Goal: Information Seeking & Learning: Find specific fact

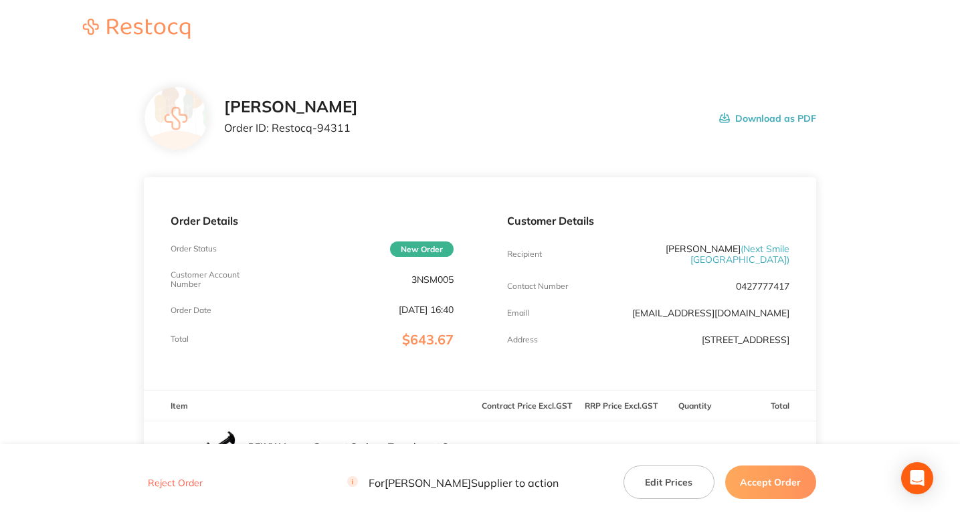
click at [341, 131] on p "Order ID: Restocq- 94311" at bounding box center [291, 128] width 134 height 12
copy p "94311"
click at [497, 124] on div "[PERSON_NAME] Order ID: Restocq- 94311 Download as PDF" at bounding box center [520, 118] width 592 height 41
click at [334, 134] on p "Order ID: Restocq- 94311" at bounding box center [291, 128] width 134 height 12
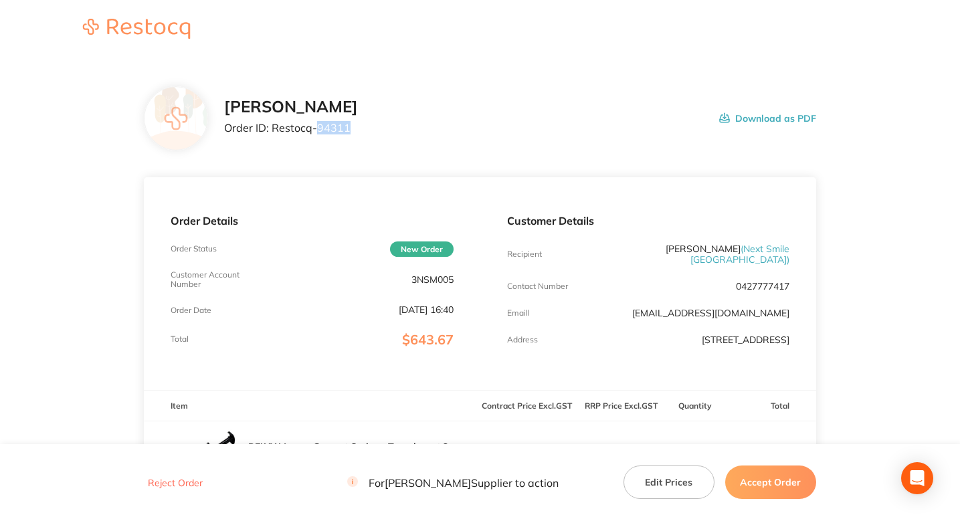
click at [334, 134] on p "Order ID: Restocq- 94311" at bounding box center [291, 128] width 134 height 12
copy p "94311"
click at [463, 136] on div "[PERSON_NAME] Order ID: Restocq- 94311 Download as PDF" at bounding box center [520, 118] width 592 height 41
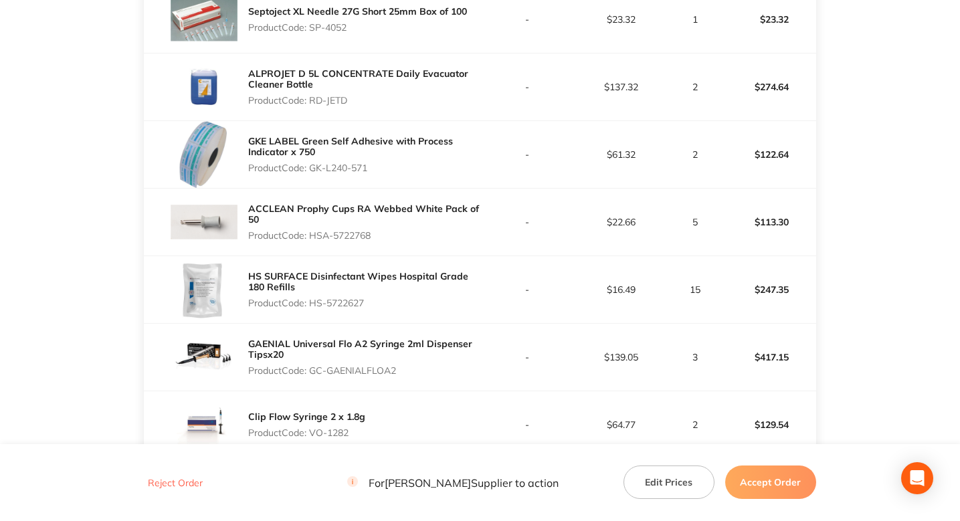
scroll to position [439, 0]
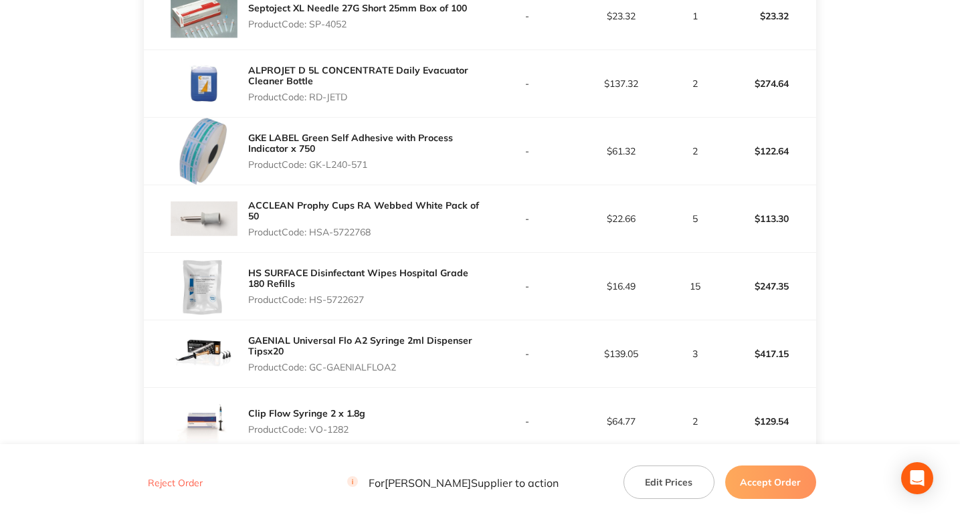
click at [359, 161] on p "Product Code: GK-L240-571" at bounding box center [364, 164] width 232 height 11
drag, startPoint x: 359, startPoint y: 161, endPoint x: 318, endPoint y: 164, distance: 41.0
click at [318, 164] on p "Product Code: GK-L240-571" at bounding box center [364, 164] width 232 height 11
copy p "GK-L240-571"
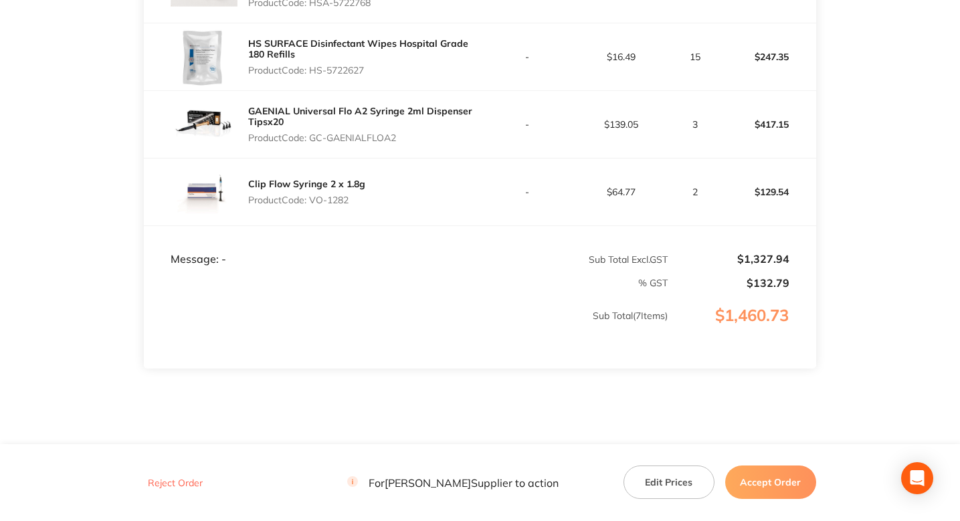
scroll to position [700, 0]
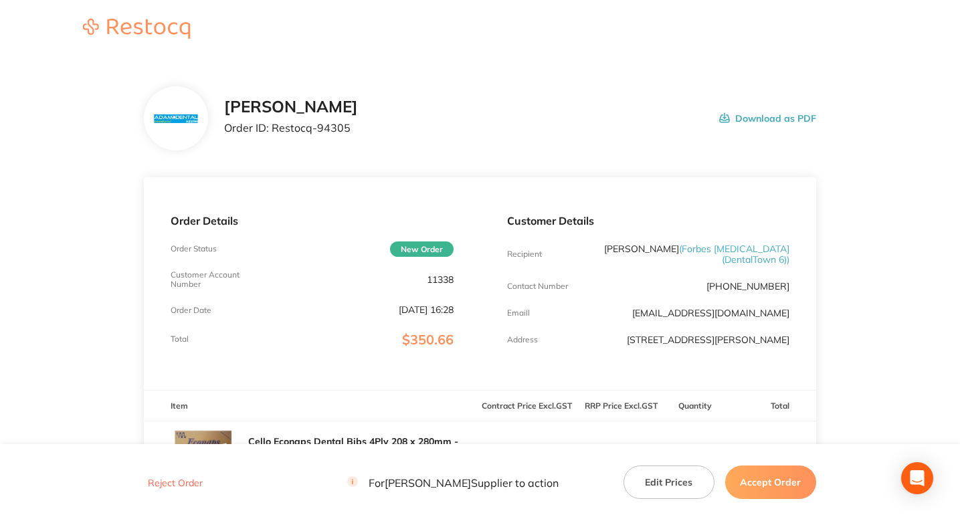
click at [456, 122] on div "Adam Dental Order ID: Restocq- 94305 Download as PDF" at bounding box center [520, 118] width 592 height 41
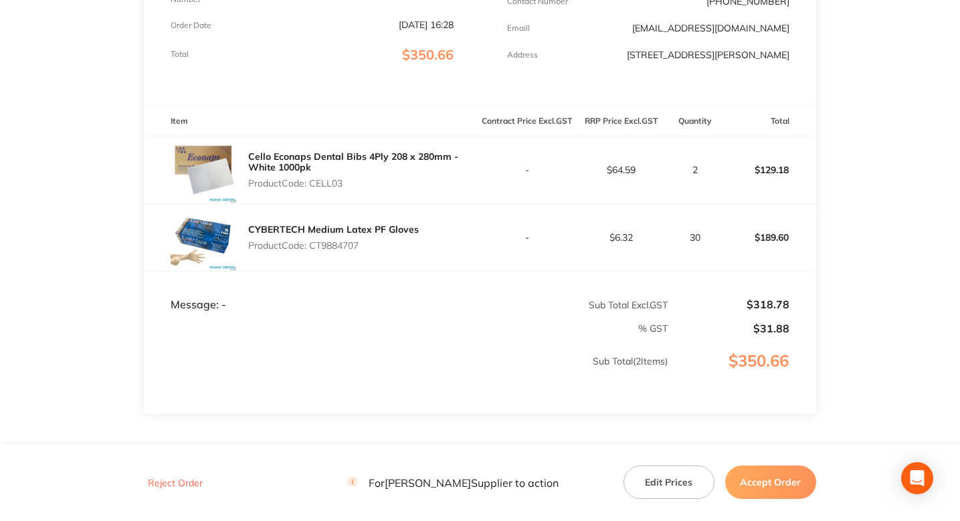
scroll to position [275, 0]
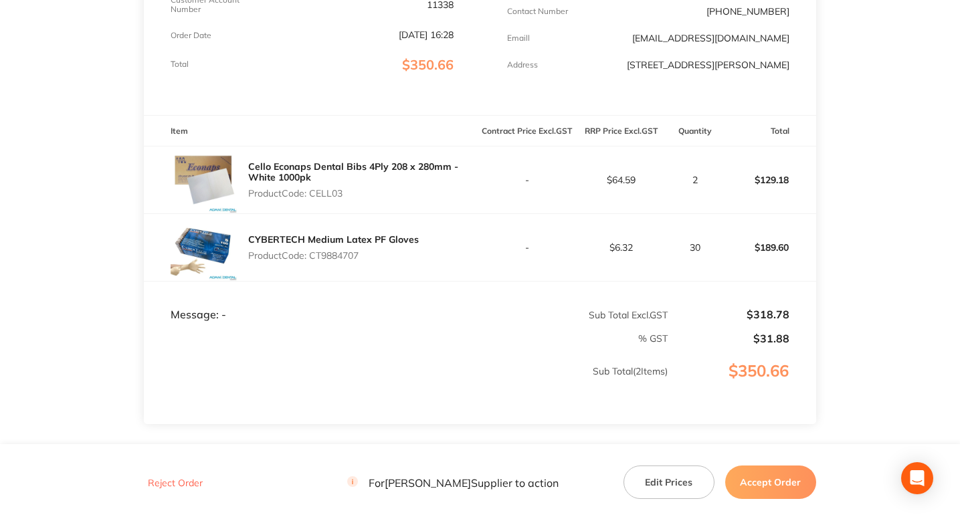
click at [336, 194] on p "Product Code: CELL03" at bounding box center [364, 193] width 232 height 11
copy p "CELL03"
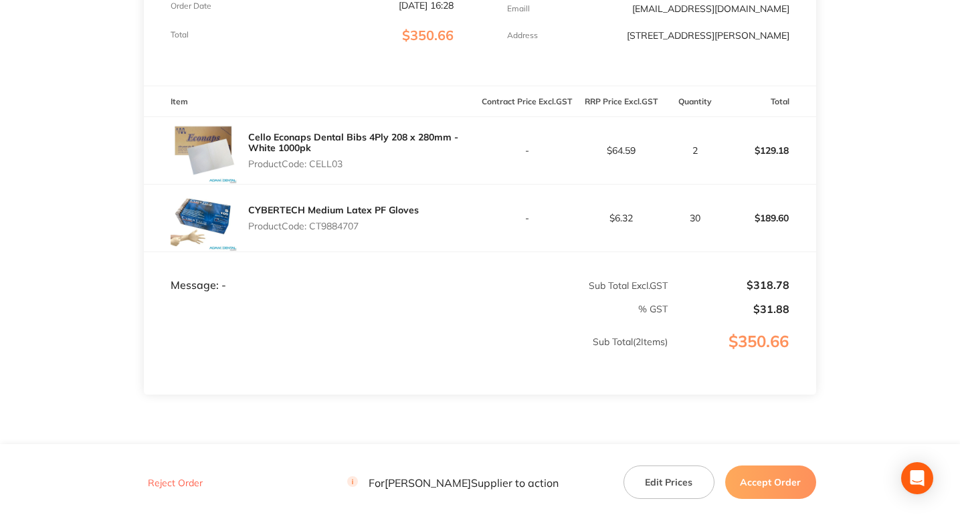
scroll to position [305, 0]
drag, startPoint x: 245, startPoint y: 137, endPoint x: 388, endPoint y: 141, distance: 143.2
click at [387, 141] on div "Cello Econaps Dental Bibs 4Ply 208 x 280mm -White 1000pk Product Code: CELL03" at bounding box center [312, 149] width 336 height 67
copy link "Cello Econaps Dental Bibs 4Ply"
click at [347, 227] on p "Product Code: CT9884707" at bounding box center [333, 225] width 171 height 11
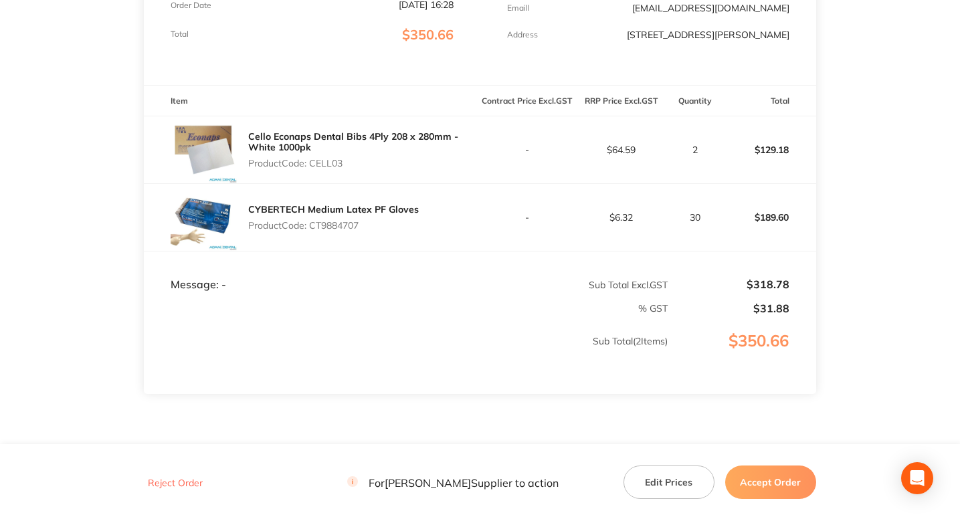
click at [347, 227] on p "Product Code: CT9884707" at bounding box center [333, 225] width 171 height 11
copy p "CT9884707"
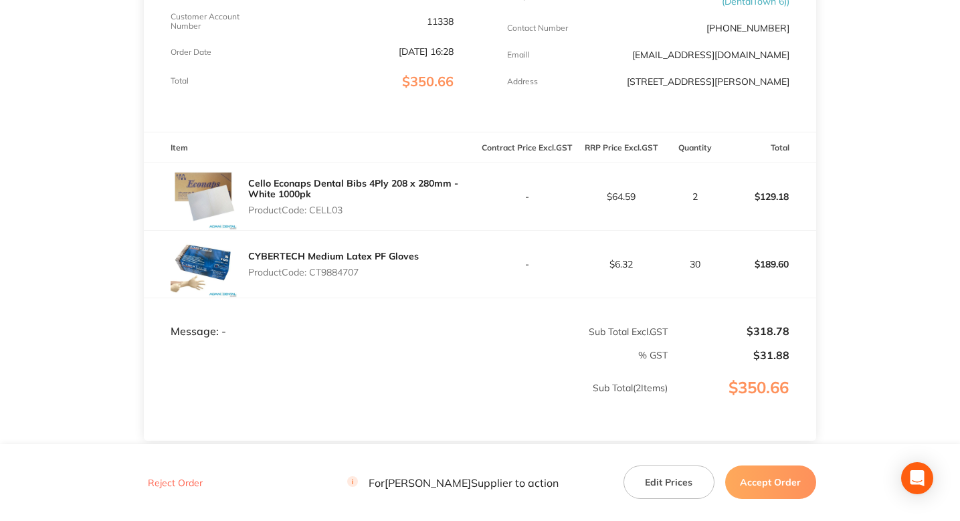
scroll to position [250, 0]
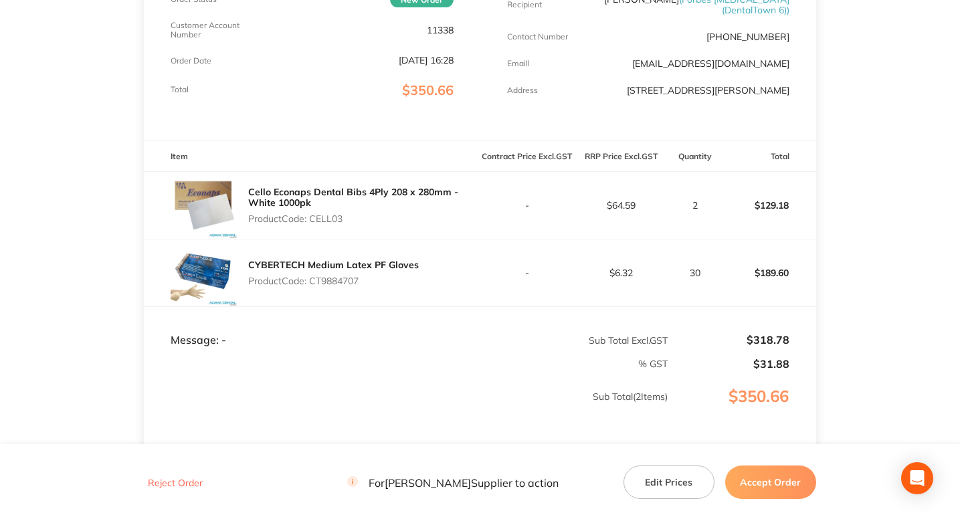
click at [328, 223] on p "Product Code: CELL03" at bounding box center [364, 218] width 232 height 11
copy p "CELL03"
click at [836, 210] on main "Adam Dental Order ID: Restocq- 94305 Download as PDF Order Details Order Status…" at bounding box center [480, 183] width 960 height 746
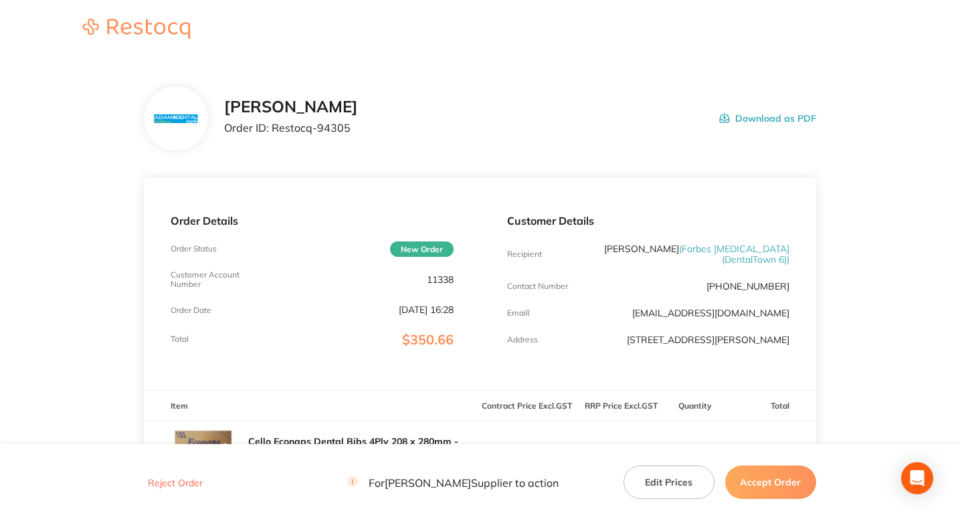
click at [333, 126] on p "Order ID: Restocq- 94305" at bounding box center [291, 128] width 134 height 12
copy p "94305"
click at [452, 151] on section "Adam Dental Order ID: Restocq- 94305 Download as PDF Order Details Order Status…" at bounding box center [480, 433] width 672 height 746
click at [445, 110] on div "Adam Dental Order ID: Restocq- 94305 Download as PDF" at bounding box center [520, 118] width 592 height 41
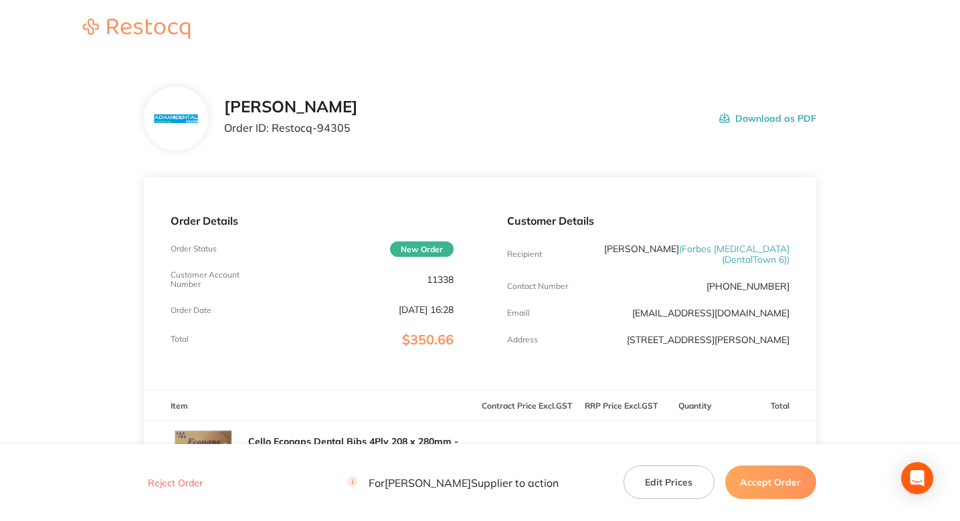
click at [381, 91] on div "Adam Dental Order ID: Restocq- 94305 Download as PDF" at bounding box center [480, 118] width 672 height 64
